Goal: Transaction & Acquisition: Purchase product/service

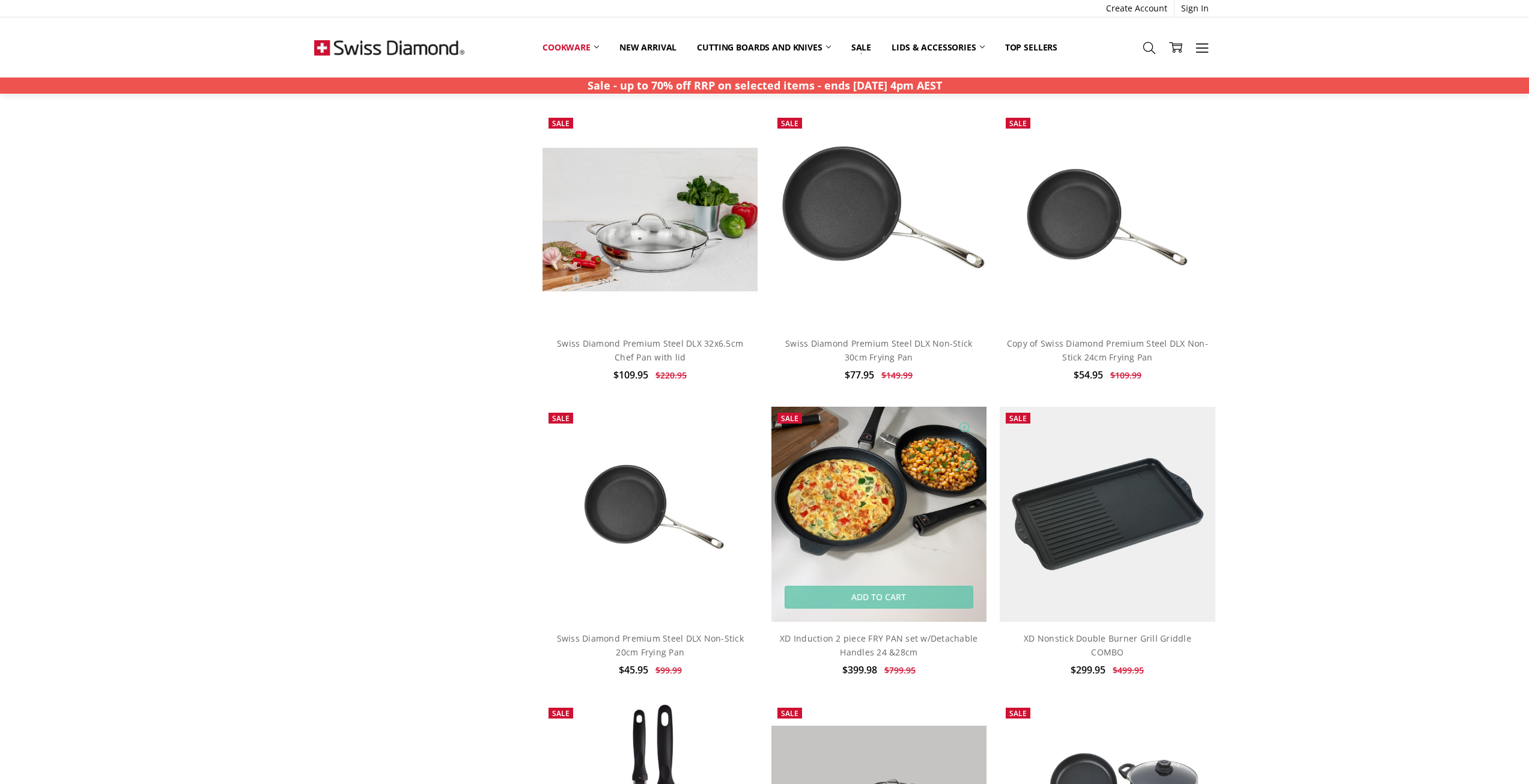
scroll to position [1021, 0]
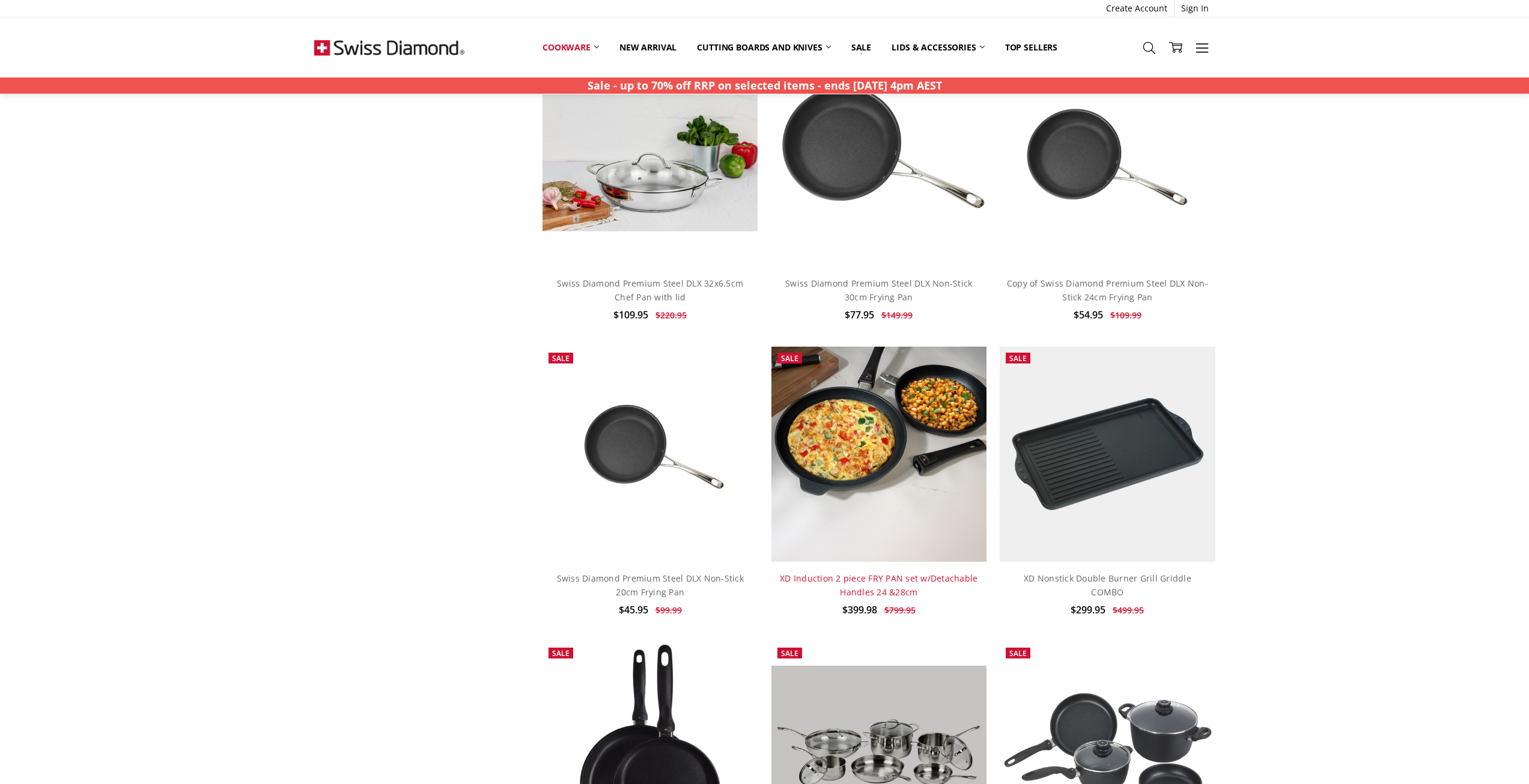
click at [878, 586] on link "XD Induction 2 piece FRY PAN set w/Detachable Handles 24 &28cm" at bounding box center [879, 585] width 198 height 24
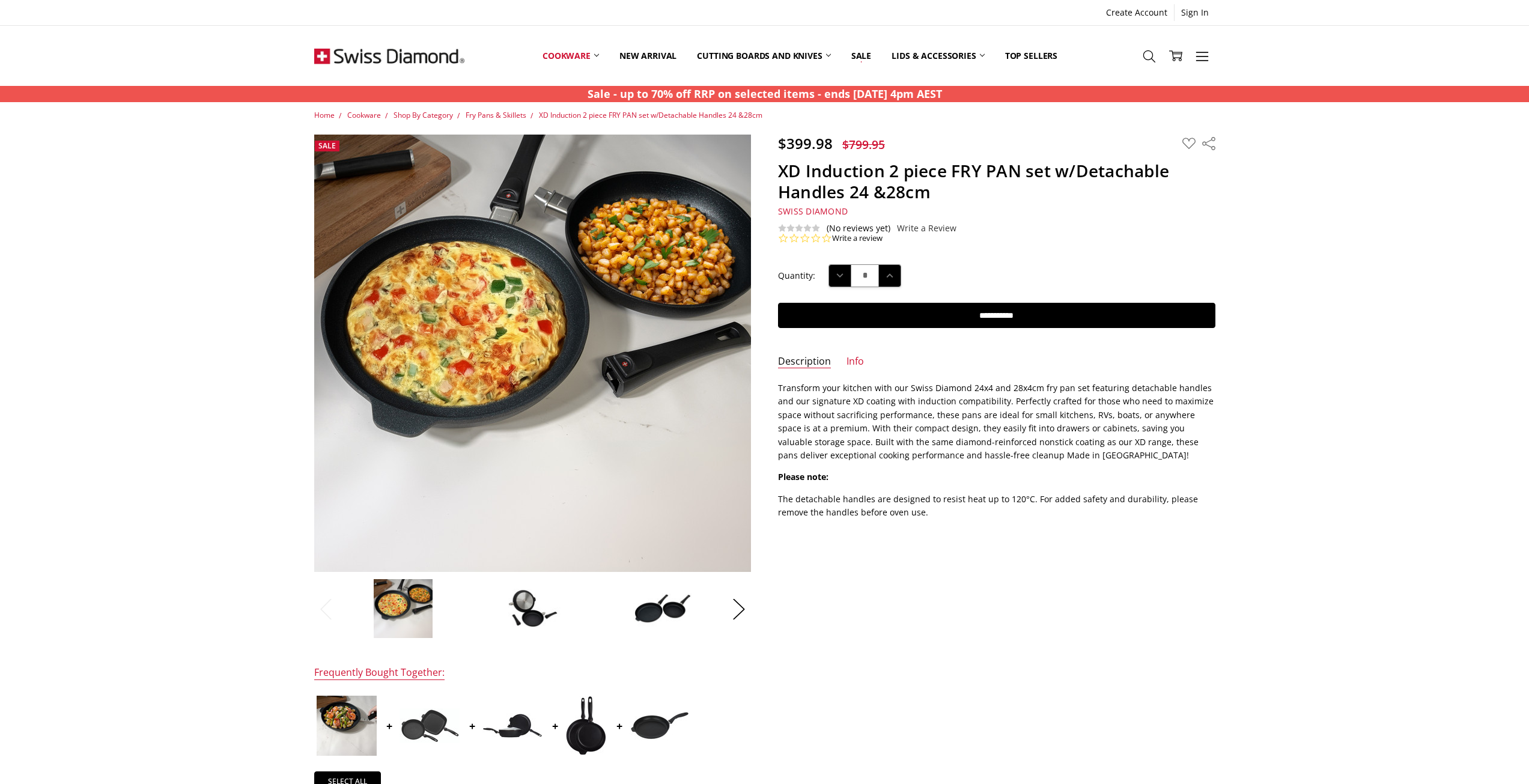
click at [543, 617] on img at bounding box center [533, 608] width 60 height 41
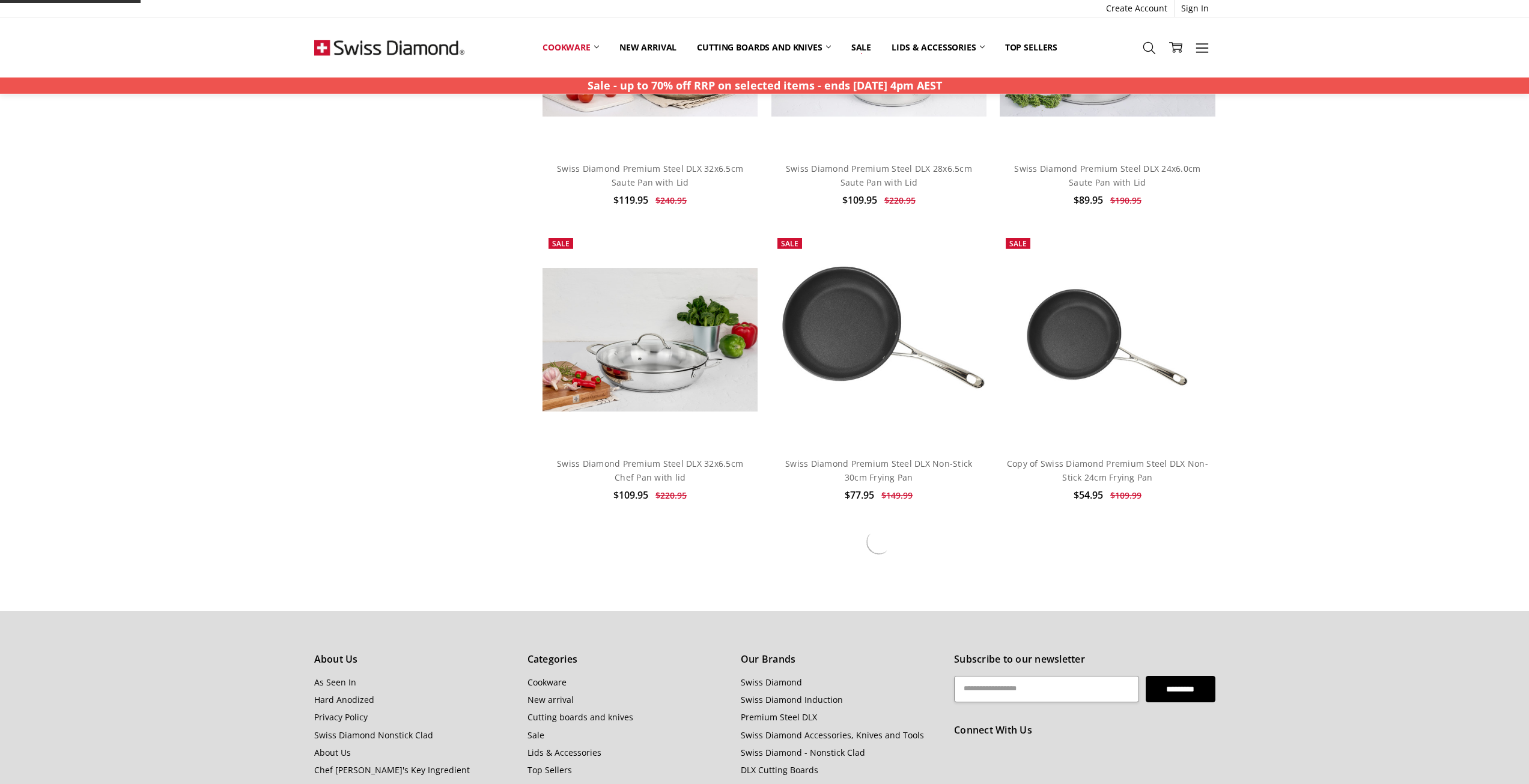
scroll to position [480, 0]
